Goal: Information Seeking & Learning: Check status

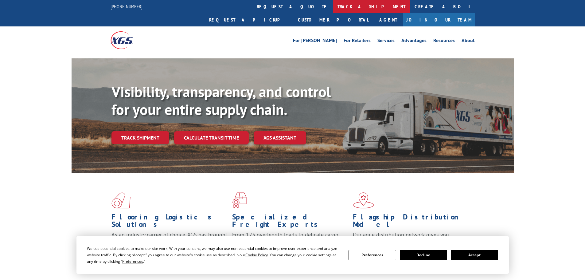
click at [333, 8] on link "track a shipment" at bounding box center [371, 6] width 77 height 13
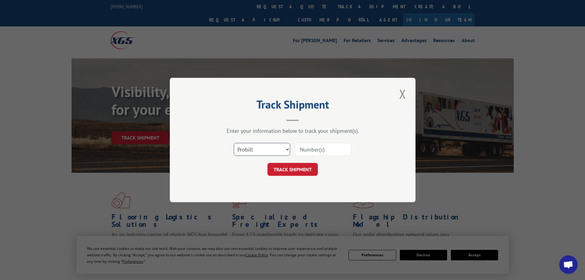
click at [263, 152] on select "Select category... Probill BOL PO" at bounding box center [262, 149] width 56 height 13
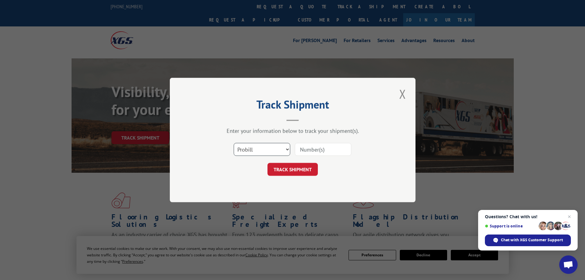
select select "bol"
click at [234, 143] on select "Select category... Probill BOL PO" at bounding box center [262, 149] width 56 height 13
click at [319, 145] on input at bounding box center [323, 149] width 56 height 13
click at [319, 148] on input at bounding box center [323, 149] width 56 height 13
click at [324, 152] on input at bounding box center [323, 149] width 56 height 13
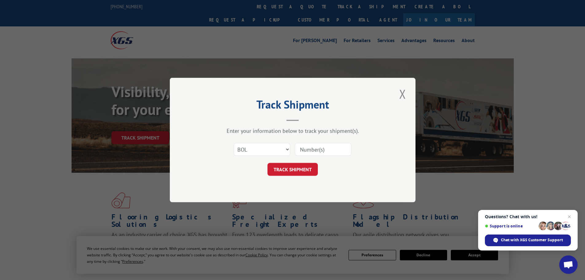
paste input "5947706"
type input "5947706"
click at [298, 167] on button "TRACK SHIPMENT" at bounding box center [292, 169] width 50 height 13
